Goal: Use online tool/utility

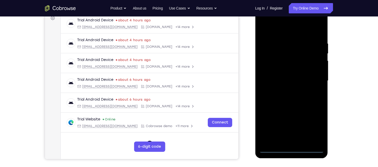
click at [291, 148] on div at bounding box center [291, 81] width 65 height 144
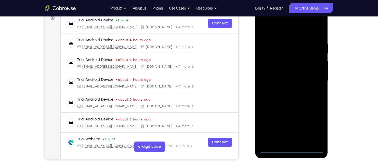
click at [313, 129] on div at bounding box center [291, 81] width 65 height 144
click at [260, 17] on div at bounding box center [291, 81] width 65 height 144
click at [314, 79] on div at bounding box center [291, 81] width 65 height 144
click at [285, 142] on div at bounding box center [291, 81] width 65 height 144
click at [283, 76] on div at bounding box center [291, 81] width 65 height 144
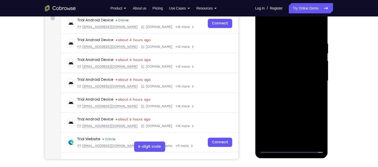
click at [270, 68] on div at bounding box center [291, 81] width 65 height 144
click at [273, 80] on div at bounding box center [291, 81] width 65 height 144
click at [291, 96] on div at bounding box center [291, 81] width 65 height 144
drag, startPoint x: 312, startPoint y: 34, endPoint x: 319, endPoint y: 12, distance: 22.9
click at [319, 12] on div at bounding box center [291, 81] width 65 height 144
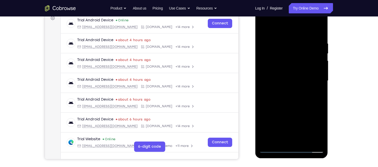
drag, startPoint x: 298, startPoint y: 34, endPoint x: 312, endPoint y: 3, distance: 33.9
click at [312, 5] on html "Online web based iOS Simulators and Android Emulators. Run iPhone, iPad, Mobile…" at bounding box center [291, 82] width 73 height 154
click at [318, 37] on div at bounding box center [291, 81] width 65 height 144
click at [318, 104] on div at bounding box center [291, 81] width 65 height 144
click at [282, 41] on div at bounding box center [291, 81] width 65 height 144
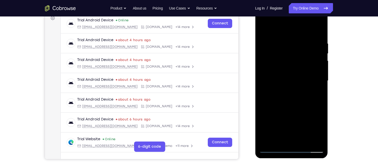
click at [311, 91] on div at bounding box center [291, 81] width 65 height 144
click at [307, 100] on div at bounding box center [291, 81] width 65 height 144
click at [317, 93] on div at bounding box center [291, 81] width 65 height 144
click at [319, 95] on div at bounding box center [291, 81] width 65 height 144
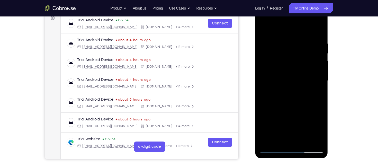
click at [319, 95] on div at bounding box center [291, 81] width 65 height 144
click at [318, 31] on div at bounding box center [291, 81] width 65 height 144
click at [294, 44] on div at bounding box center [291, 81] width 65 height 144
click at [292, 44] on div at bounding box center [291, 81] width 65 height 144
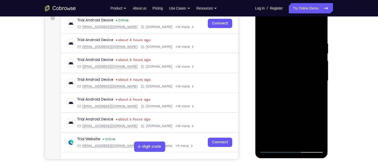
click at [293, 41] on div at bounding box center [291, 81] width 65 height 144
click at [315, 69] on div at bounding box center [291, 81] width 65 height 144
click at [314, 71] on div at bounding box center [291, 81] width 65 height 144
click at [318, 31] on div at bounding box center [291, 81] width 65 height 144
drag, startPoint x: 314, startPoint y: 41, endPoint x: 285, endPoint y: 41, distance: 28.0
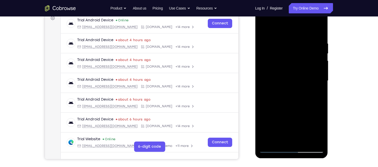
click at [285, 41] on div at bounding box center [291, 81] width 65 height 144
click at [320, 29] on div at bounding box center [291, 81] width 65 height 144
click at [265, 29] on div at bounding box center [291, 81] width 65 height 144
drag, startPoint x: 272, startPoint y: 48, endPoint x: 256, endPoint y: 46, distance: 15.3
click at [256, 46] on div at bounding box center [291, 81] width 73 height 153
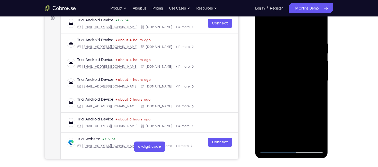
drag, startPoint x: 312, startPoint y: 41, endPoint x: 271, endPoint y: 45, distance: 40.8
click at [271, 45] on div at bounding box center [291, 81] width 65 height 144
drag, startPoint x: 308, startPoint y: 44, endPoint x: 278, endPoint y: 46, distance: 29.4
click at [278, 46] on div at bounding box center [291, 81] width 65 height 144
drag, startPoint x: 300, startPoint y: 43, endPoint x: 288, endPoint y: 44, distance: 12.7
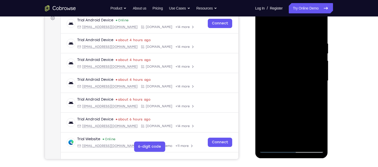
click at [288, 44] on div at bounding box center [291, 81] width 65 height 144
click at [305, 140] on div at bounding box center [291, 81] width 65 height 144
click at [292, 109] on div at bounding box center [291, 81] width 65 height 144
click at [316, 64] on div at bounding box center [291, 81] width 65 height 144
click at [264, 28] on div at bounding box center [291, 81] width 65 height 144
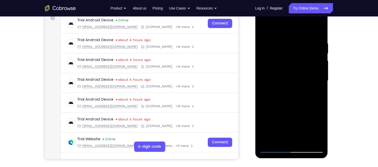
click at [263, 29] on div at bounding box center [291, 81] width 65 height 144
click at [303, 139] on div at bounding box center [291, 81] width 65 height 144
click at [281, 81] on div at bounding box center [291, 81] width 65 height 144
click at [279, 137] on div at bounding box center [291, 81] width 65 height 144
click at [262, 29] on div at bounding box center [291, 81] width 65 height 144
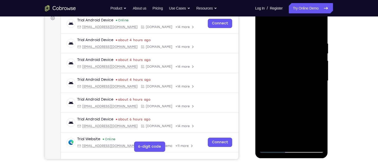
click at [265, 28] on div at bounding box center [291, 81] width 65 height 144
drag, startPoint x: 307, startPoint y: 38, endPoint x: 275, endPoint y: 37, distance: 32.4
click at [275, 37] on div at bounding box center [291, 81] width 65 height 144
drag, startPoint x: 307, startPoint y: 39, endPoint x: 275, endPoint y: 40, distance: 31.9
click at [275, 40] on div at bounding box center [291, 81] width 65 height 144
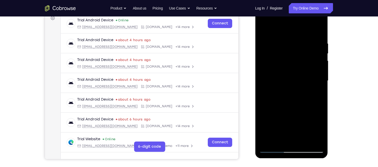
drag, startPoint x: 293, startPoint y: 41, endPoint x: 269, endPoint y: 41, distance: 24.2
click at [269, 41] on div at bounding box center [291, 81] width 65 height 144
drag, startPoint x: 307, startPoint y: 41, endPoint x: 291, endPoint y: 44, distance: 16.4
click at [291, 44] on div at bounding box center [291, 81] width 65 height 144
drag, startPoint x: 266, startPoint y: 38, endPoint x: 284, endPoint y: 39, distance: 18.8
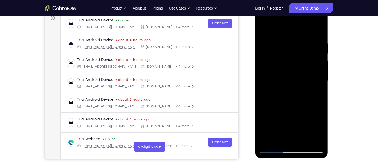
click at [284, 39] on div at bounding box center [291, 81] width 65 height 144
click at [282, 41] on div at bounding box center [291, 81] width 65 height 144
click at [317, 40] on div at bounding box center [291, 81] width 65 height 144
click at [318, 65] on div at bounding box center [291, 81] width 65 height 144
click at [263, 73] on div at bounding box center [291, 81] width 65 height 144
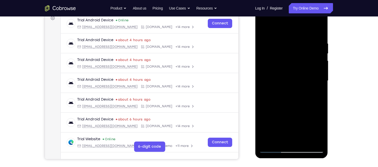
click at [312, 139] on div at bounding box center [291, 81] width 65 height 144
click at [314, 90] on div at bounding box center [291, 81] width 65 height 144
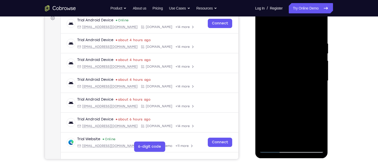
click at [261, 83] on div at bounding box center [291, 81] width 65 height 144
click at [312, 99] on div at bounding box center [291, 81] width 65 height 144
click at [319, 100] on div at bounding box center [291, 81] width 65 height 144
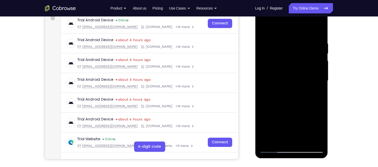
click at [319, 100] on div at bounding box center [291, 81] width 65 height 144
click at [314, 29] on div at bounding box center [291, 81] width 65 height 144
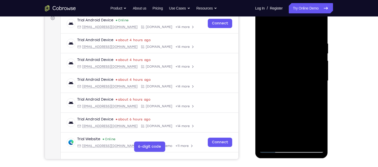
click at [318, 29] on div at bounding box center [291, 81] width 65 height 144
click at [318, 33] on div at bounding box center [291, 81] width 65 height 144
drag, startPoint x: 297, startPoint y: 94, endPoint x: 329, endPoint y: 51, distance: 54.7
click at [328, 51] on html "Online web based iOS Simulators and Android Emulators. Run iPhone, iPad, Mobile…" at bounding box center [291, 82] width 73 height 154
drag, startPoint x: 286, startPoint y: 92, endPoint x: 328, endPoint y: 53, distance: 57.0
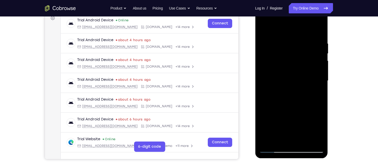
click at [328, 53] on div at bounding box center [291, 82] width 73 height 154
drag, startPoint x: 295, startPoint y: 105, endPoint x: 596, endPoint y: 77, distance: 302.5
click at [328, 72] on html "Online web based iOS Simulators and Android Emulators. Run iPhone, iPad, Mobile…" at bounding box center [291, 82] width 73 height 154
drag, startPoint x: 306, startPoint y: 110, endPoint x: 330, endPoint y: 91, distance: 31.3
click at [328, 91] on html "Online web based iOS Simulators and Android Emulators. Run iPhone, iPad, Mobile…" at bounding box center [291, 82] width 73 height 154
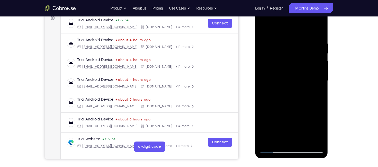
drag, startPoint x: 293, startPoint y: 101, endPoint x: 311, endPoint y: 89, distance: 21.5
click at [311, 89] on div at bounding box center [291, 81] width 65 height 144
drag, startPoint x: 301, startPoint y: 101, endPoint x: 315, endPoint y: 92, distance: 16.4
click at [315, 92] on div at bounding box center [291, 81] width 65 height 144
click at [320, 104] on div at bounding box center [291, 81] width 65 height 144
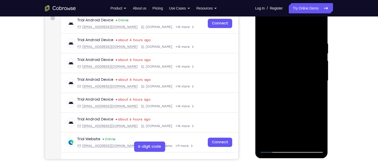
drag, startPoint x: 305, startPoint y: 102, endPoint x: 312, endPoint y: 93, distance: 11.1
click at [312, 93] on div at bounding box center [291, 81] width 65 height 144
click at [298, 105] on div at bounding box center [291, 81] width 65 height 144
click at [263, 125] on div at bounding box center [291, 81] width 65 height 144
click at [304, 140] on div at bounding box center [291, 81] width 65 height 144
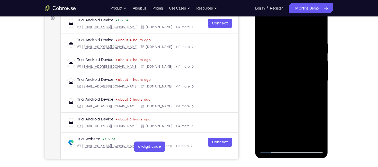
click at [264, 29] on div at bounding box center [291, 81] width 65 height 144
drag, startPoint x: 272, startPoint y: 90, endPoint x: 288, endPoint y: 56, distance: 37.8
click at [288, 56] on div at bounding box center [291, 81] width 65 height 144
drag, startPoint x: 281, startPoint y: 83, endPoint x: 297, endPoint y: 66, distance: 23.2
click at [297, 66] on div at bounding box center [291, 81] width 65 height 144
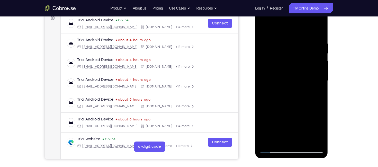
drag, startPoint x: 294, startPoint y: 88, endPoint x: 317, endPoint y: 53, distance: 41.8
click at [317, 53] on div at bounding box center [291, 81] width 65 height 144
drag, startPoint x: 293, startPoint y: 90, endPoint x: 320, endPoint y: 64, distance: 37.3
click at [320, 64] on div at bounding box center [291, 81] width 65 height 144
drag, startPoint x: 320, startPoint y: 64, endPoint x: 607, endPoint y: 49, distance: 287.4
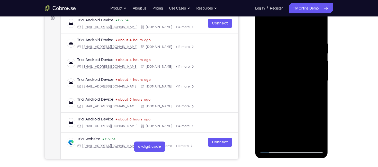
click at [328, 44] on html "Online web based iOS Simulators and Android Emulators. Run iPhone, iPad, Mobile…" at bounding box center [291, 82] width 73 height 154
drag, startPoint x: 352, startPoint y: 44, endPoint x: 371, endPoint y: 19, distance: 30.9
click at [371, 19] on div "Your Support Agent Your Customer Web iOS Android Next Steps We’d be happy to gi…" at bounding box center [189, 105] width 378 height 339
drag, startPoint x: 358, startPoint y: 58, endPoint x: 370, endPoint y: 39, distance: 22.7
click at [371, 39] on div "Your Support Agent Your Customer Web iOS Android Next Steps We’d be happy to gi…" at bounding box center [189, 105] width 378 height 339
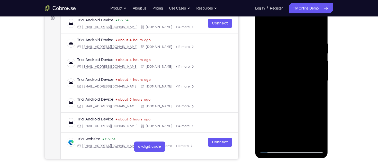
drag, startPoint x: 298, startPoint y: 86, endPoint x: 321, endPoint y: 55, distance: 38.8
click at [321, 55] on div at bounding box center [291, 81] width 65 height 144
drag, startPoint x: 290, startPoint y: 89, endPoint x: 312, endPoint y: 72, distance: 28.0
click at [312, 72] on div at bounding box center [291, 81] width 65 height 144
drag, startPoint x: 305, startPoint y: 96, endPoint x: 314, endPoint y: 85, distance: 13.7
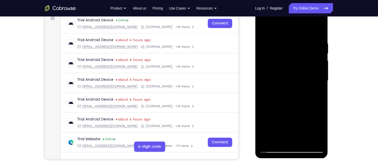
click at [314, 85] on div at bounding box center [291, 81] width 65 height 144
drag, startPoint x: 294, startPoint y: 100, endPoint x: 327, endPoint y: 70, distance: 43.5
click at [327, 70] on div at bounding box center [291, 81] width 73 height 153
drag, startPoint x: 293, startPoint y: 99, endPoint x: 321, endPoint y: 73, distance: 37.7
click at [321, 73] on div at bounding box center [291, 81] width 65 height 144
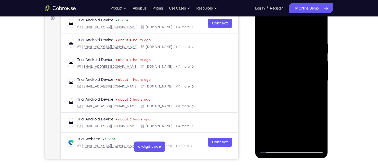
drag, startPoint x: 285, startPoint y: 124, endPoint x: 333, endPoint y: 94, distance: 55.9
click at [328, 94] on html "Online web based iOS Simulators and Android Emulators. Run iPhone, iPad, Mobile…" at bounding box center [291, 82] width 73 height 154
drag, startPoint x: 285, startPoint y: 114, endPoint x: 322, endPoint y: 69, distance: 58.3
click at [322, 69] on div at bounding box center [291, 81] width 65 height 144
drag, startPoint x: 282, startPoint y: 118, endPoint x: 297, endPoint y: 91, distance: 30.9
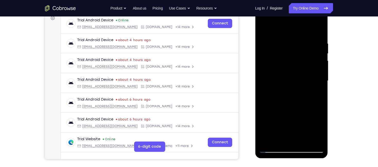
click at [297, 91] on div at bounding box center [291, 81] width 65 height 144
click at [268, 140] on div at bounding box center [291, 81] width 65 height 144
click at [267, 142] on div at bounding box center [291, 81] width 65 height 144
click at [265, 143] on div at bounding box center [291, 81] width 65 height 144
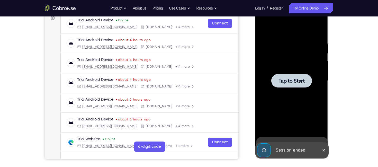
click at [298, 83] on span "Tap to Start" at bounding box center [291, 80] width 26 height 5
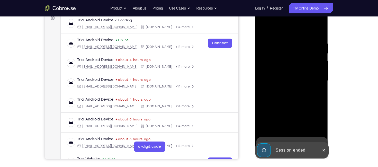
scroll to position [118, 0]
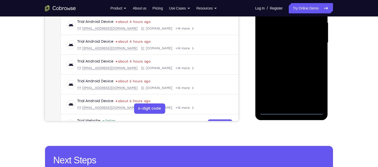
click at [290, 111] on div at bounding box center [291, 43] width 65 height 144
click at [315, 90] on div at bounding box center [291, 43] width 65 height 144
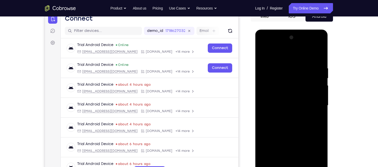
scroll to position [55, 0]
click at [264, 46] on div at bounding box center [291, 106] width 65 height 144
click at [314, 107] on div at bounding box center [291, 106] width 65 height 144
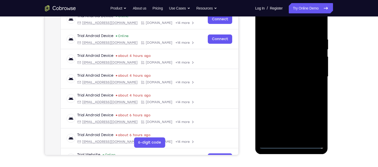
scroll to position [85, 0]
click at [285, 85] on div at bounding box center [291, 76] width 65 height 144
click at [288, 70] on div at bounding box center [291, 76] width 65 height 144
click at [280, 65] on div at bounding box center [291, 76] width 65 height 144
click at [278, 76] on div at bounding box center [291, 76] width 65 height 144
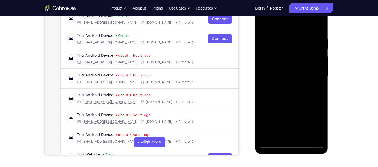
click at [278, 93] on div at bounding box center [291, 76] width 65 height 144
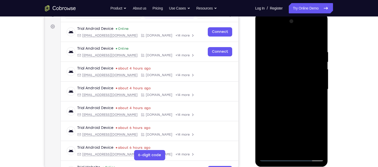
click at [319, 44] on div at bounding box center [291, 89] width 65 height 144
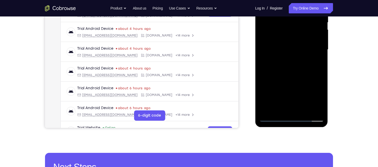
scroll to position [95, 0]
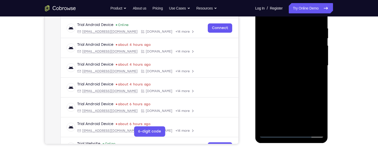
drag, startPoint x: 305, startPoint y: 100, endPoint x: 311, endPoint y: 92, distance: 9.7
click at [311, 92] on div at bounding box center [291, 66] width 65 height 144
drag, startPoint x: 300, startPoint y: 95, endPoint x: 317, endPoint y: 86, distance: 19.6
click at [317, 86] on div at bounding box center [291, 66] width 65 height 144
drag, startPoint x: 300, startPoint y: 90, endPoint x: 311, endPoint y: 79, distance: 15.1
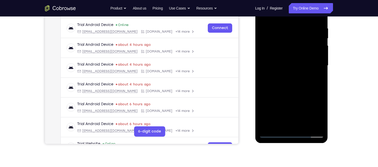
click at [311, 79] on div at bounding box center [291, 66] width 65 height 144
click at [263, 62] on div at bounding box center [291, 66] width 65 height 144
click at [261, 107] on div at bounding box center [291, 66] width 65 height 144
drag, startPoint x: 282, startPoint y: 58, endPoint x: 291, endPoint y: 102, distance: 45.2
click at [291, 102] on div at bounding box center [291, 66] width 65 height 144
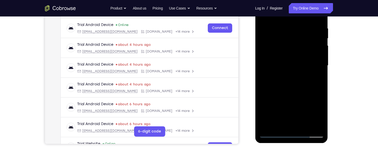
drag, startPoint x: 287, startPoint y: 64, endPoint x: 288, endPoint y: 84, distance: 20.3
click at [288, 84] on div at bounding box center [291, 66] width 65 height 144
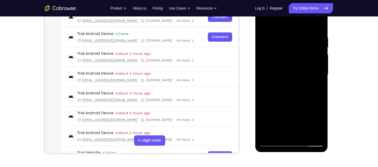
scroll to position [87, 0]
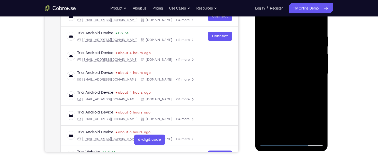
drag, startPoint x: 299, startPoint y: 98, endPoint x: 303, endPoint y: 89, distance: 9.9
click at [303, 89] on div at bounding box center [291, 74] width 65 height 144
click at [262, 120] on div at bounding box center [291, 74] width 65 height 144
click at [320, 85] on div at bounding box center [291, 74] width 65 height 144
click at [283, 32] on div at bounding box center [291, 74] width 65 height 144
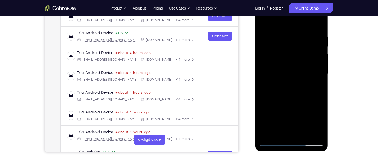
click at [316, 68] on div at bounding box center [291, 74] width 65 height 144
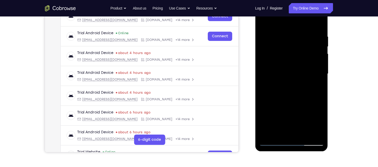
click at [316, 68] on div at bounding box center [291, 74] width 65 height 144
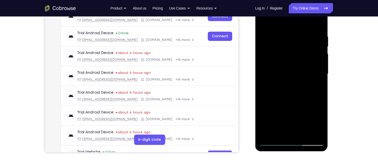
click at [316, 68] on div at bounding box center [291, 74] width 65 height 144
click at [318, 69] on div at bounding box center [291, 74] width 65 height 144
click at [316, 74] on div at bounding box center [291, 74] width 65 height 144
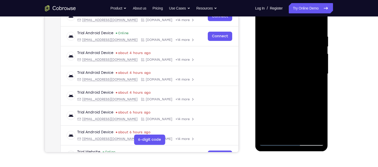
click at [316, 74] on div at bounding box center [291, 74] width 65 height 144
click at [320, 75] on div at bounding box center [291, 74] width 65 height 144
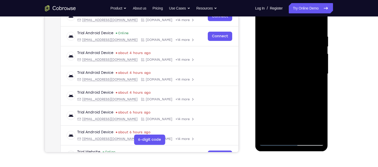
click at [267, 86] on div at bounding box center [291, 74] width 65 height 144
click at [315, 79] on div at bounding box center [291, 74] width 65 height 144
click at [316, 82] on div at bounding box center [291, 74] width 65 height 144
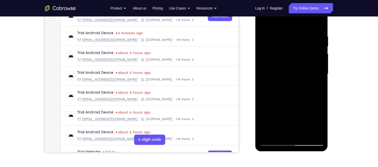
click at [321, 81] on div at bounding box center [291, 74] width 65 height 144
click at [264, 94] on div at bounding box center [291, 74] width 65 height 144
click at [310, 93] on div at bounding box center [291, 74] width 65 height 144
click at [317, 92] on div at bounding box center [291, 74] width 65 height 144
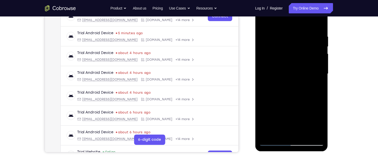
click at [317, 92] on div at bounding box center [291, 74] width 65 height 144
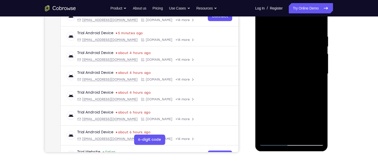
click at [317, 93] on div at bounding box center [291, 74] width 65 height 144
click at [315, 92] on div at bounding box center [291, 74] width 65 height 144
click at [314, 94] on div at bounding box center [291, 74] width 65 height 144
click at [317, 94] on div at bounding box center [291, 74] width 65 height 144
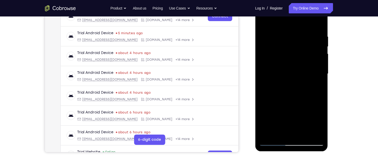
click at [317, 94] on div at bounding box center [291, 74] width 65 height 144
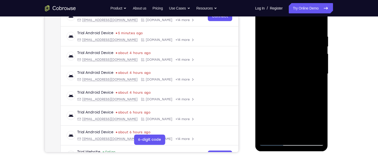
click at [317, 94] on div at bounding box center [291, 74] width 65 height 144
click at [313, 78] on div at bounding box center [291, 74] width 65 height 144
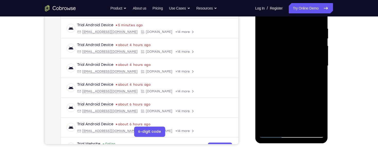
scroll to position [95, 0]
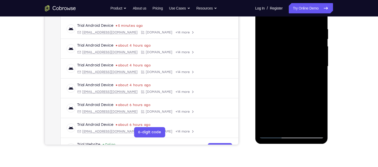
click at [317, 91] on div at bounding box center [291, 66] width 65 height 144
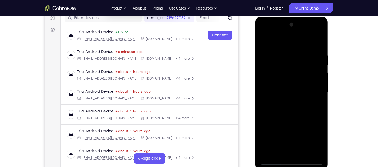
scroll to position [68, 0]
click at [317, 43] on div at bounding box center [291, 93] width 65 height 144
drag, startPoint x: 301, startPoint y: 93, endPoint x: 316, endPoint y: 60, distance: 37.1
click at [316, 60] on div at bounding box center [291, 93] width 65 height 144
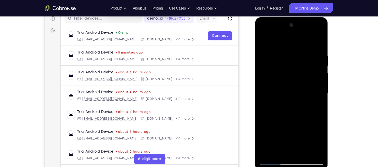
drag, startPoint x: 299, startPoint y: 92, endPoint x: 316, endPoint y: 66, distance: 31.2
click at [316, 66] on div at bounding box center [291, 93] width 65 height 144
drag, startPoint x: 296, startPoint y: 104, endPoint x: 315, endPoint y: 80, distance: 30.8
click at [315, 80] on div at bounding box center [291, 93] width 65 height 144
drag, startPoint x: 298, startPoint y: 110, endPoint x: 319, endPoint y: 85, distance: 33.1
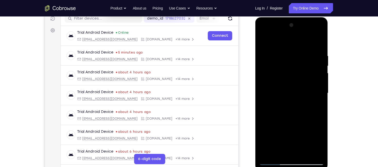
click at [319, 85] on div at bounding box center [291, 93] width 65 height 144
drag, startPoint x: 292, startPoint y: 107, endPoint x: 302, endPoint y: 75, distance: 33.5
click at [302, 75] on div at bounding box center [291, 93] width 65 height 144
drag, startPoint x: 298, startPoint y: 111, endPoint x: 307, endPoint y: 76, distance: 36.0
click at [307, 76] on div at bounding box center [291, 93] width 65 height 144
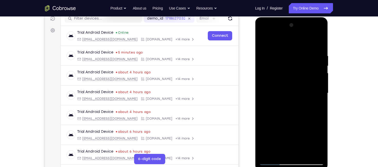
drag, startPoint x: 296, startPoint y: 107, endPoint x: 323, endPoint y: 67, distance: 48.1
click at [323, 67] on div at bounding box center [291, 93] width 65 height 144
drag, startPoint x: 300, startPoint y: 89, endPoint x: 308, endPoint y: 75, distance: 16.0
click at [308, 75] on div at bounding box center [291, 93] width 65 height 144
drag, startPoint x: 303, startPoint y: 83, endPoint x: 313, endPoint y: 65, distance: 20.7
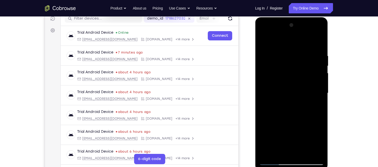
click at [313, 65] on div at bounding box center [291, 93] width 65 height 144
drag, startPoint x: 305, startPoint y: 85, endPoint x: 318, endPoint y: 69, distance: 20.3
click at [318, 69] on div at bounding box center [291, 93] width 65 height 144
click at [321, 79] on div at bounding box center [291, 93] width 65 height 144
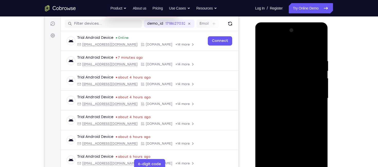
scroll to position [62, 0]
click at [319, 85] on div at bounding box center [291, 98] width 65 height 144
click at [319, 86] on div at bounding box center [291, 98] width 65 height 144
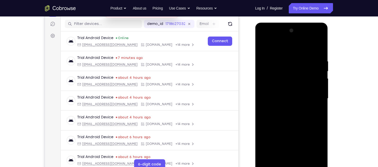
click at [319, 86] on div at bounding box center [291, 98] width 65 height 144
drag, startPoint x: 304, startPoint y: 97, endPoint x: 308, endPoint y: 88, distance: 9.2
click at [308, 88] on div at bounding box center [291, 98] width 65 height 144
drag, startPoint x: 299, startPoint y: 101, endPoint x: 322, endPoint y: 72, distance: 37.3
click at [322, 72] on div at bounding box center [291, 98] width 65 height 144
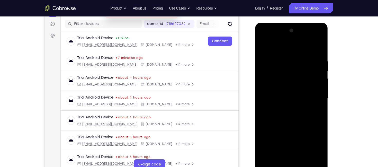
drag, startPoint x: 296, startPoint y: 105, endPoint x: 320, endPoint y: 83, distance: 32.4
click at [320, 83] on div at bounding box center [291, 98] width 65 height 144
drag, startPoint x: 291, startPoint y: 111, endPoint x: 306, endPoint y: 82, distance: 33.1
click at [306, 82] on div at bounding box center [291, 98] width 65 height 144
drag, startPoint x: 306, startPoint y: 110, endPoint x: 310, endPoint y: 93, distance: 17.2
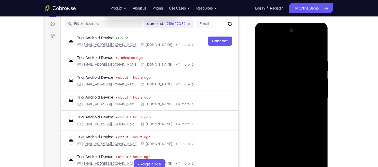
click at [310, 93] on div at bounding box center [291, 98] width 65 height 144
drag, startPoint x: 315, startPoint y: 91, endPoint x: 321, endPoint y: 80, distance: 12.9
click at [321, 80] on div at bounding box center [291, 98] width 65 height 144
drag, startPoint x: 310, startPoint y: 77, endPoint x: 309, endPoint y: 92, distance: 14.2
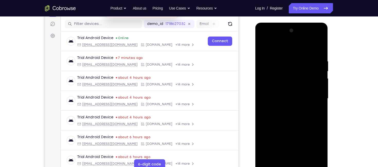
click at [309, 92] on div at bounding box center [291, 98] width 65 height 144
click at [318, 85] on div at bounding box center [291, 98] width 65 height 144
drag, startPoint x: 292, startPoint y: 79, endPoint x: 297, endPoint y: 97, distance: 18.1
click at [297, 97] on div at bounding box center [291, 98] width 65 height 144
click at [321, 100] on div at bounding box center [291, 98] width 65 height 144
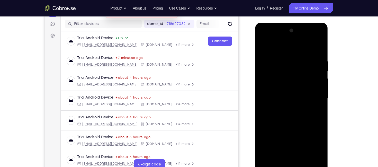
click at [321, 100] on div at bounding box center [291, 98] width 65 height 144
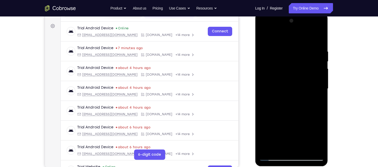
scroll to position [72, 0]
click at [320, 90] on div at bounding box center [291, 89] width 65 height 144
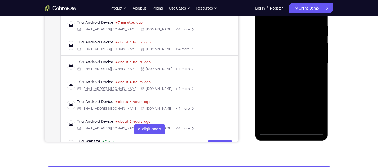
scroll to position [98, 0]
drag, startPoint x: 286, startPoint y: 101, endPoint x: 303, endPoint y: 74, distance: 31.5
click at [303, 74] on div at bounding box center [291, 63] width 65 height 144
drag, startPoint x: 289, startPoint y: 97, endPoint x: 299, endPoint y: 75, distance: 23.5
click at [299, 75] on div at bounding box center [291, 63] width 65 height 144
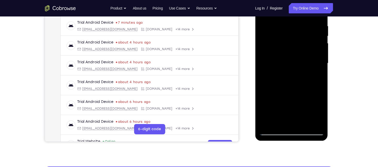
drag, startPoint x: 295, startPoint y: 92, endPoint x: 319, endPoint y: 65, distance: 36.3
click at [319, 65] on div at bounding box center [291, 63] width 65 height 144
drag, startPoint x: 302, startPoint y: 83, endPoint x: 338, endPoint y: 51, distance: 48.1
click at [328, 51] on html "Online web based iOS Simulators and Android Emulators. Run iPhone, iPad, Mobile…" at bounding box center [291, 64] width 73 height 154
click at [264, 32] on div at bounding box center [291, 63] width 65 height 144
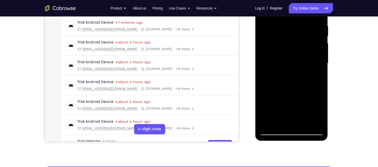
drag, startPoint x: 286, startPoint y: 73, endPoint x: 301, endPoint y: 43, distance: 32.9
click at [301, 43] on div at bounding box center [291, 63] width 65 height 144
drag, startPoint x: 288, startPoint y: 88, endPoint x: 313, endPoint y: 48, distance: 46.5
click at [313, 48] on div at bounding box center [291, 63] width 65 height 144
drag, startPoint x: 287, startPoint y: 87, endPoint x: 309, endPoint y: 64, distance: 31.7
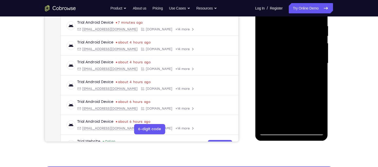
click at [309, 64] on div at bounding box center [291, 63] width 65 height 144
drag, startPoint x: 284, startPoint y: 89, endPoint x: 296, endPoint y: 74, distance: 19.1
click at [296, 74] on div at bounding box center [291, 63] width 65 height 144
drag, startPoint x: 284, startPoint y: 96, endPoint x: 319, endPoint y: 52, distance: 55.7
click at [319, 52] on div at bounding box center [291, 63] width 65 height 144
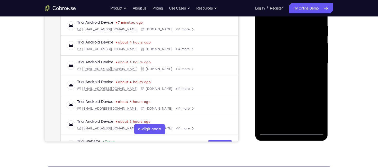
drag, startPoint x: 294, startPoint y: 85, endPoint x: 314, endPoint y: 64, distance: 29.1
click at [314, 64] on div at bounding box center [291, 63] width 65 height 144
drag, startPoint x: 305, startPoint y: 89, endPoint x: 319, endPoint y: 69, distance: 24.4
click at [319, 69] on div at bounding box center [291, 63] width 65 height 144
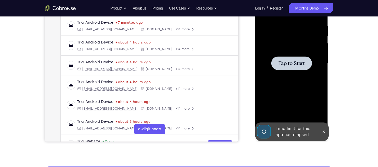
drag, startPoint x: 301, startPoint y: 95, endPoint x: 317, endPoint y: 78, distance: 23.3
